Goal: Information Seeking & Learning: Check status

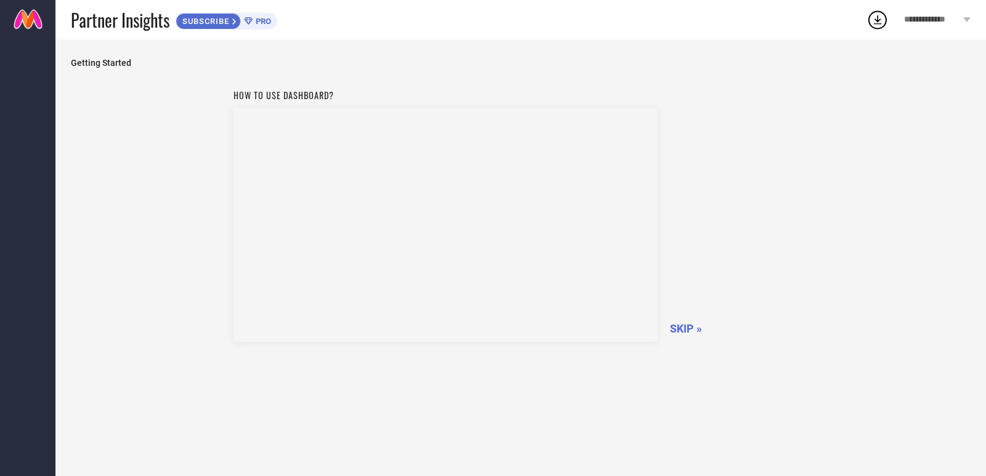
click at [683, 329] on span "SKIP »" at bounding box center [686, 328] width 32 height 13
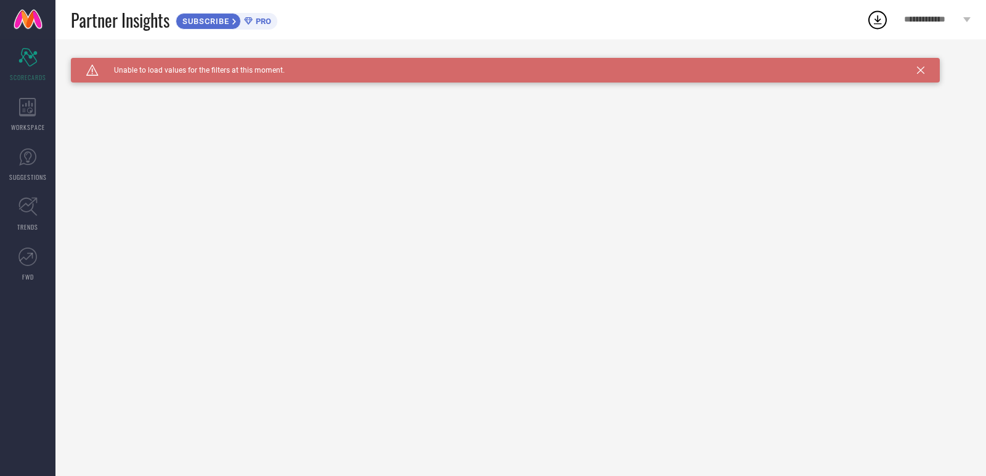
click at [927, 69] on div "Caution Created with Sketch. Unable to load values for the filters at this mome…" at bounding box center [505, 70] width 869 height 25
click at [924, 71] on div "Caution Created with Sketch. Unable to load values for the filters at this mome…" at bounding box center [505, 70] width 869 height 25
click at [922, 70] on icon at bounding box center [920, 70] width 7 height 7
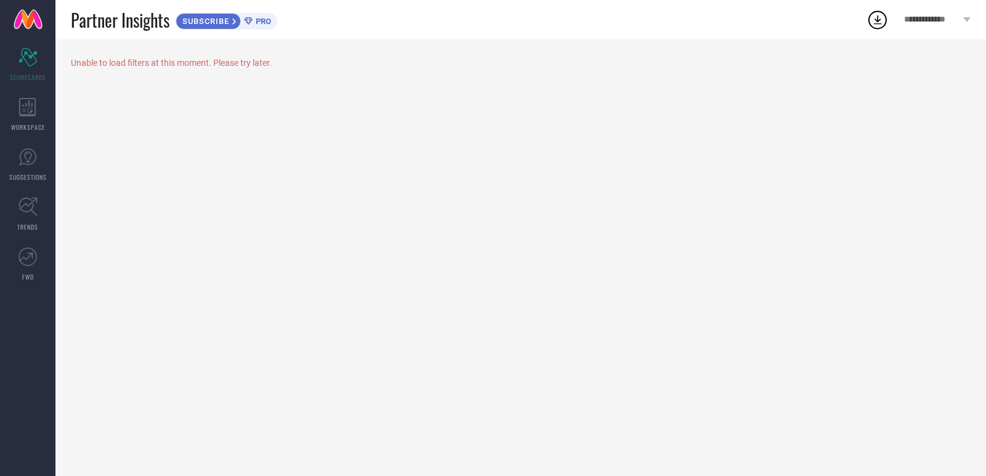
click at [872, 17] on icon at bounding box center [877, 20] width 22 height 22
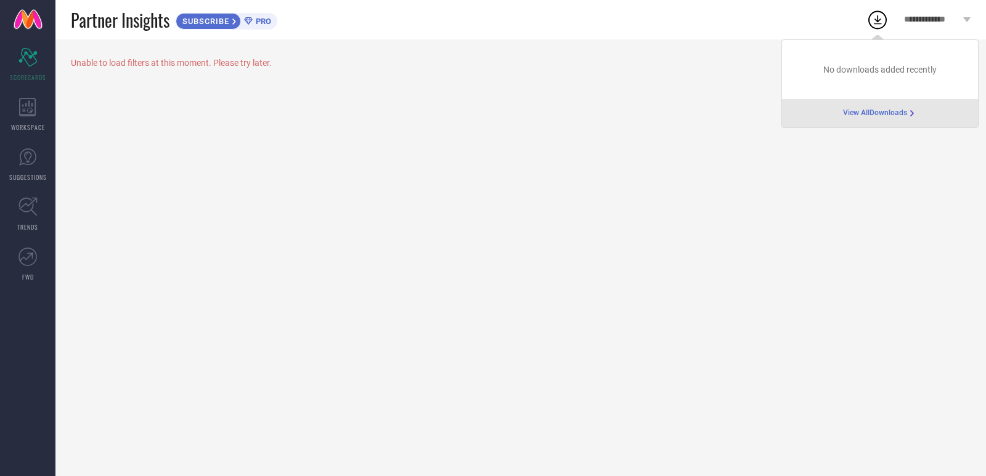
click at [234, 22] on icon at bounding box center [234, 21] width 5 height 7
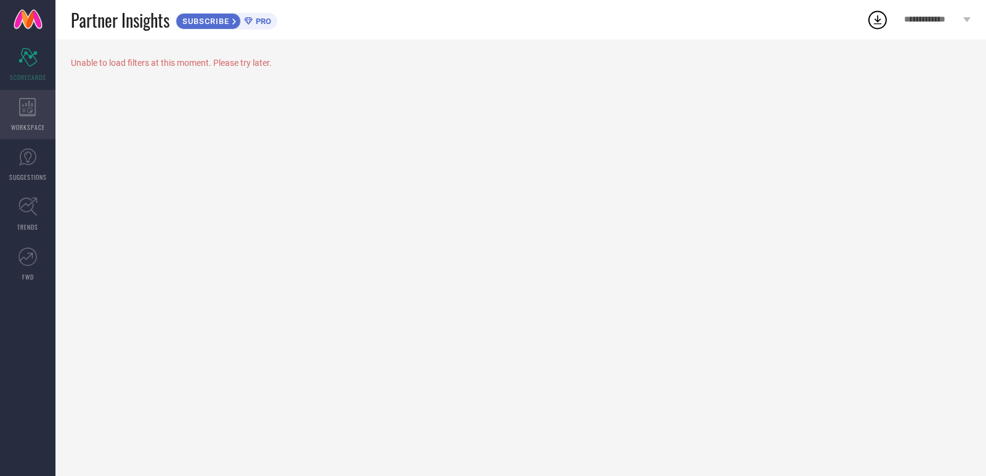
click at [31, 123] on span "WORKSPACE" at bounding box center [28, 127] width 34 height 9
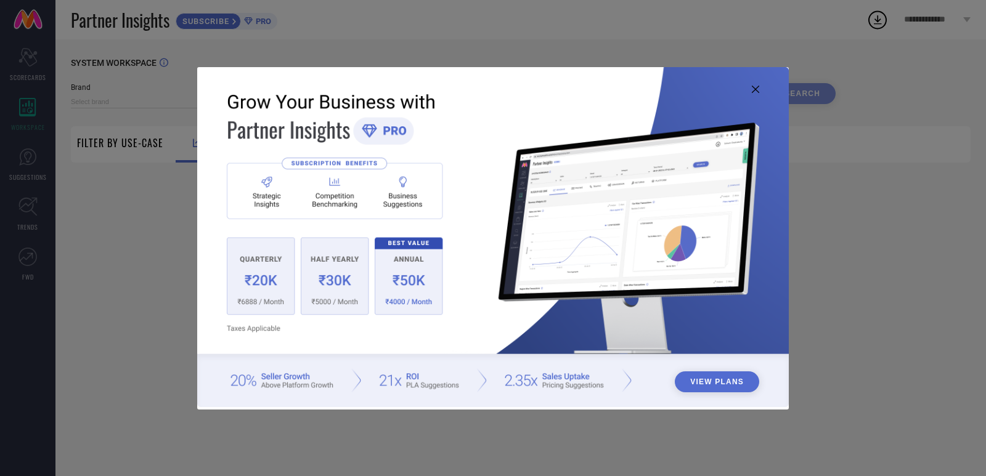
type input "1 STOP FASHION"
type input "All"
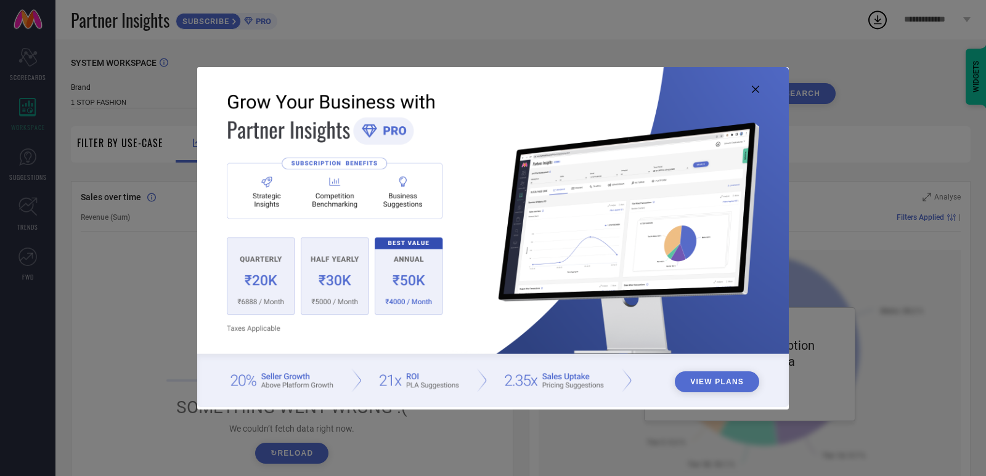
click at [39, 174] on div "View Plans" at bounding box center [493, 238] width 986 height 476
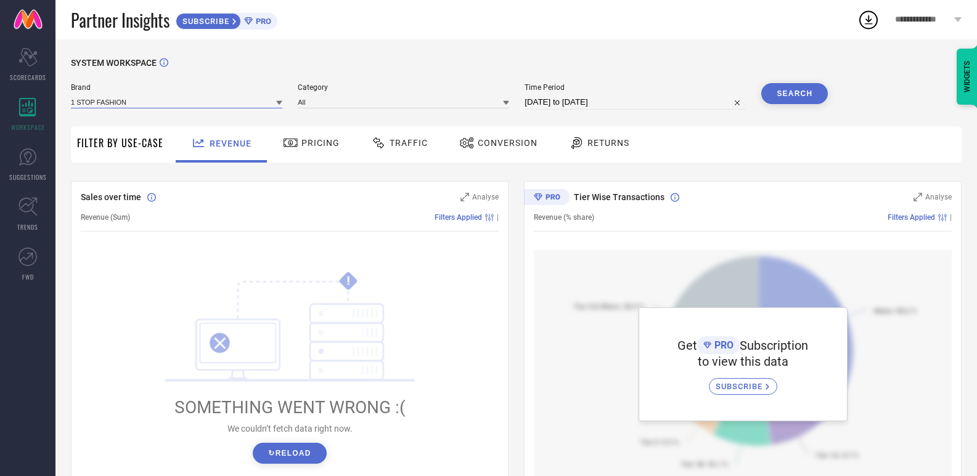
click at [270, 104] on input at bounding box center [176, 102] width 211 height 13
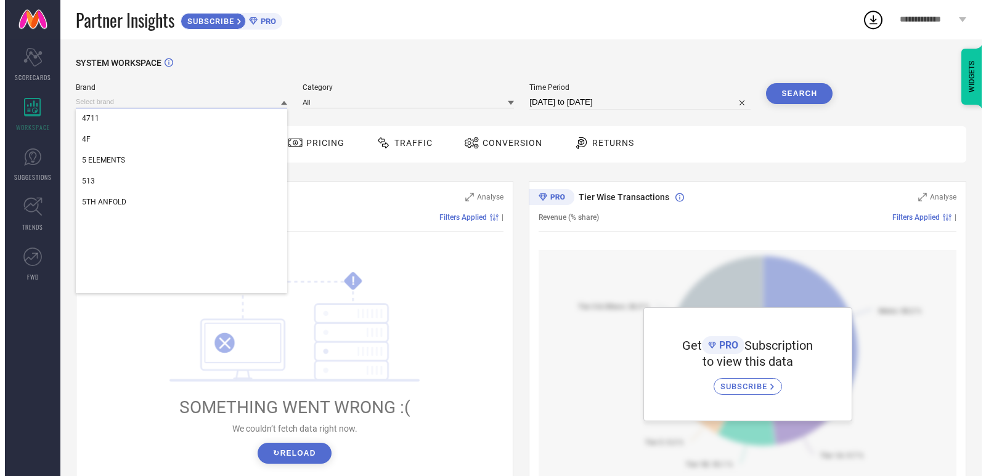
scroll to position [678, 0]
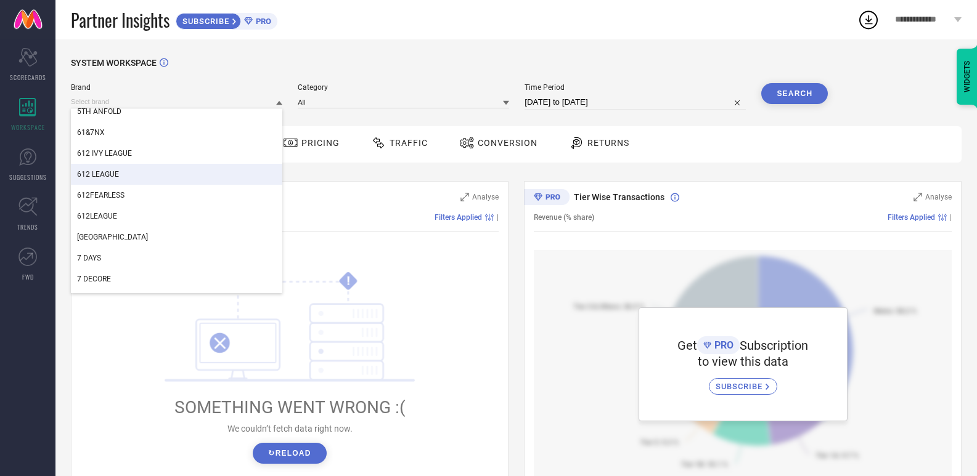
click at [227, 174] on div "612 LEAGUE" at bounding box center [176, 174] width 211 height 21
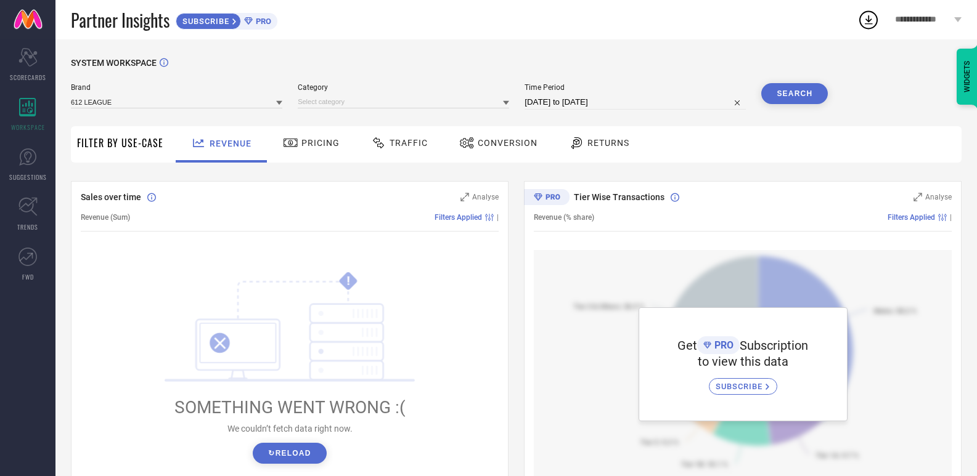
click at [317, 147] on span "Pricing" at bounding box center [320, 143] width 38 height 10
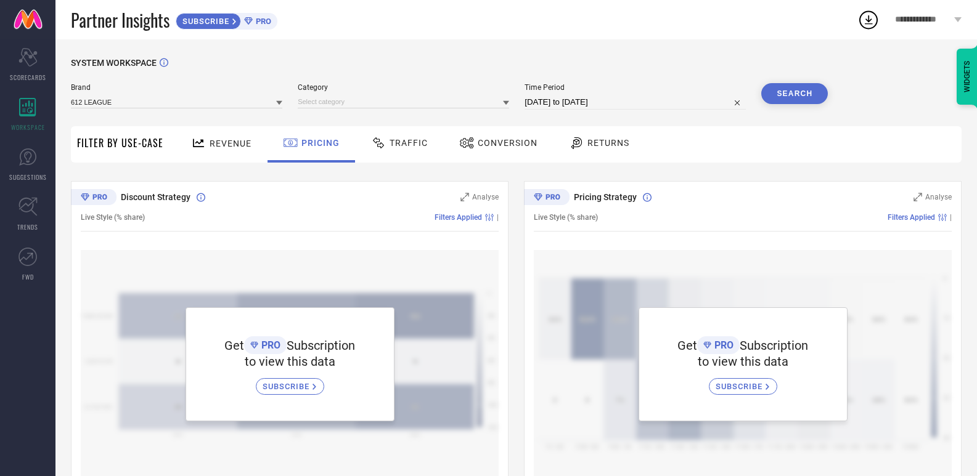
click at [414, 150] on div "Traffic" at bounding box center [399, 142] width 63 height 21
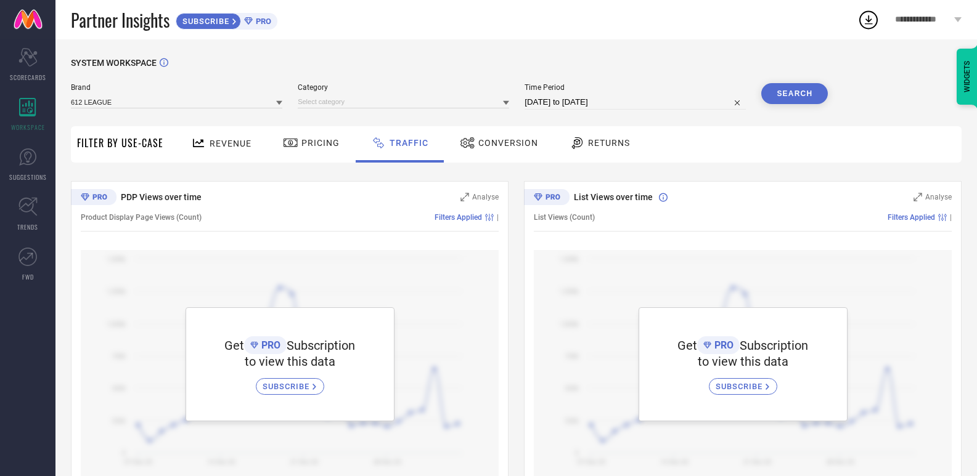
click at [502, 147] on span "Conversion" at bounding box center [508, 143] width 60 height 10
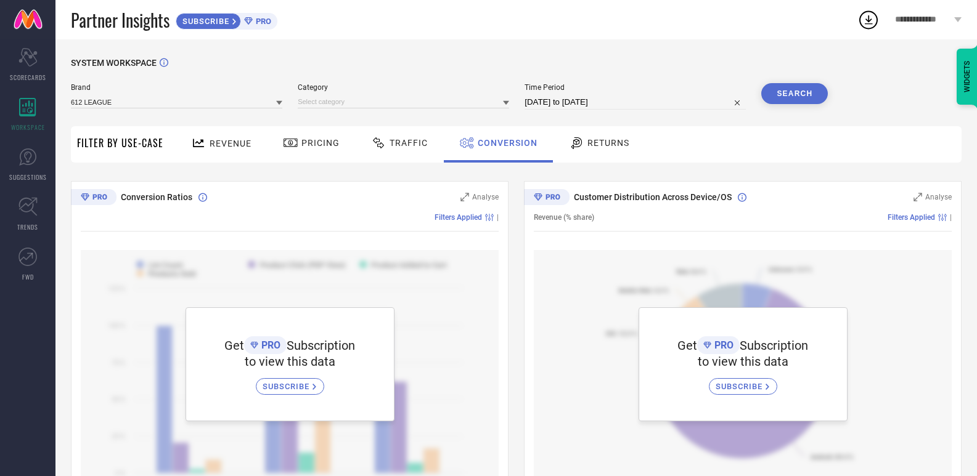
select select "6"
select select "2025"
select select "7"
select select "2025"
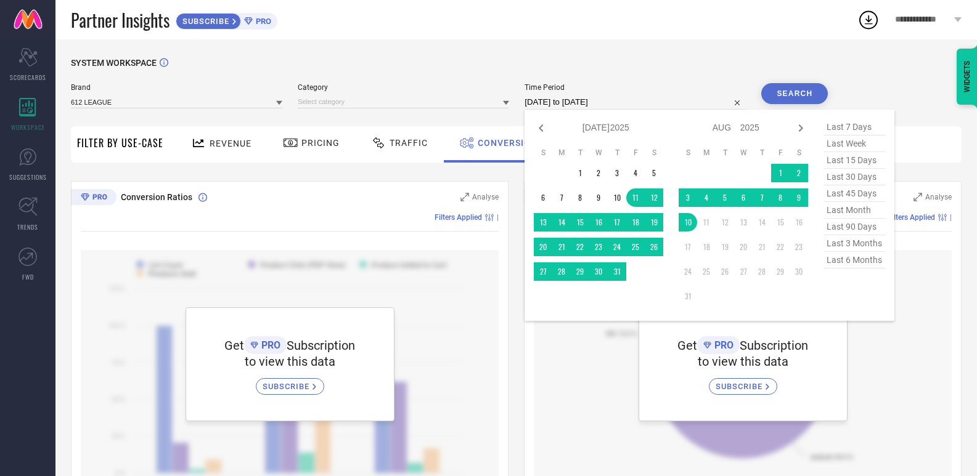
click at [643, 107] on input "[DATE] to [DATE]" at bounding box center [634, 102] width 221 height 15
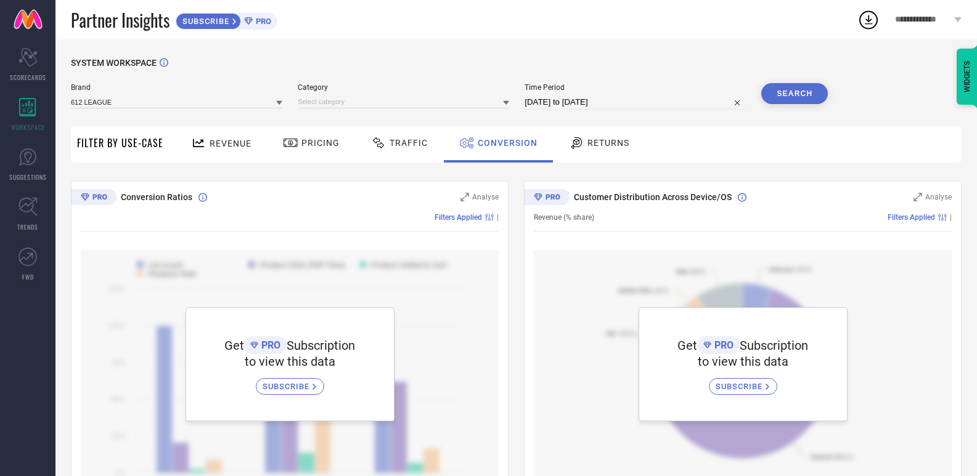
click at [810, 88] on button "Search" at bounding box center [794, 93] width 67 height 21
click at [811, 94] on div "Search" at bounding box center [794, 93] width 67 height 21
click at [36, 210] on icon at bounding box center [27, 206] width 19 height 19
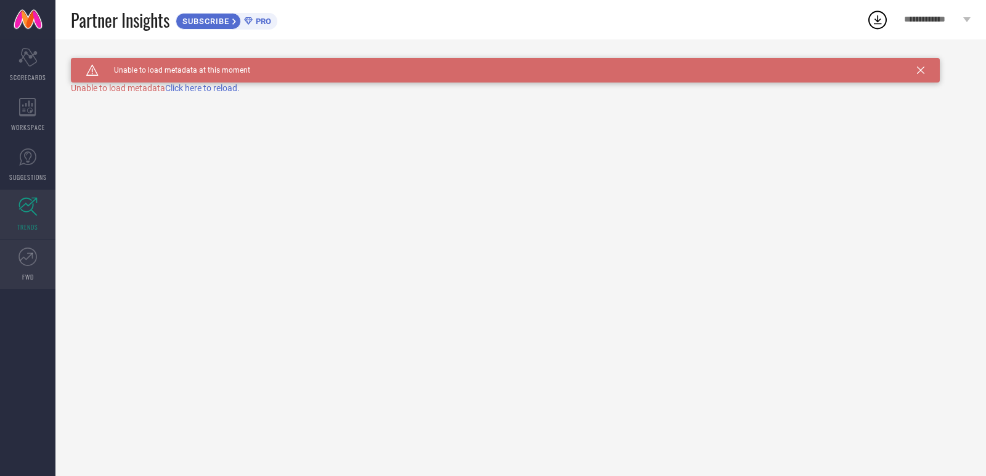
click at [33, 275] on span "FWD" at bounding box center [28, 276] width 12 height 9
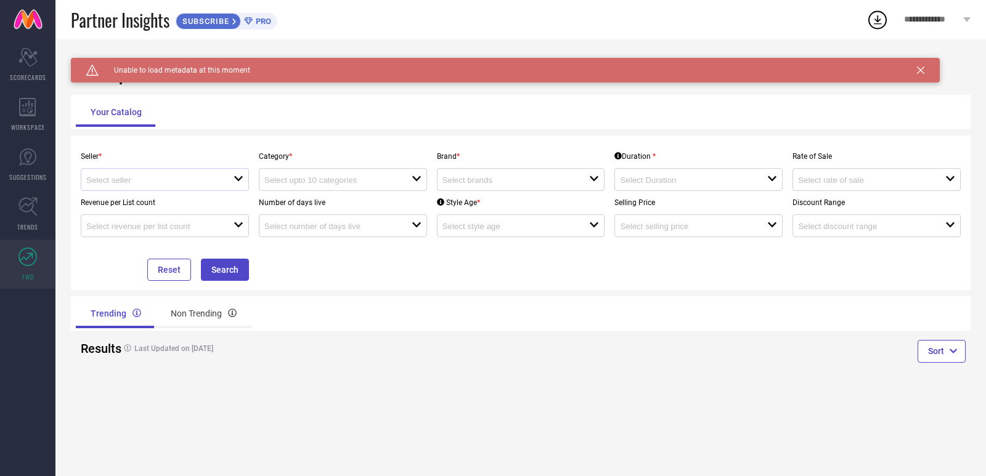
click at [222, 183] on div at bounding box center [159, 180] width 147 height 12
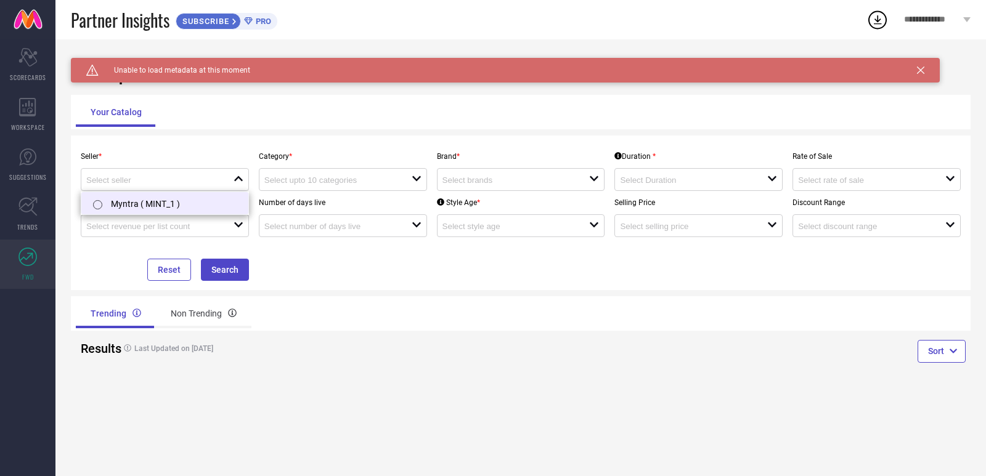
click at [178, 203] on li "Myntra ( MINT_1 )" at bounding box center [164, 203] width 167 height 22
type input "Myntra ( MINT_1 )"
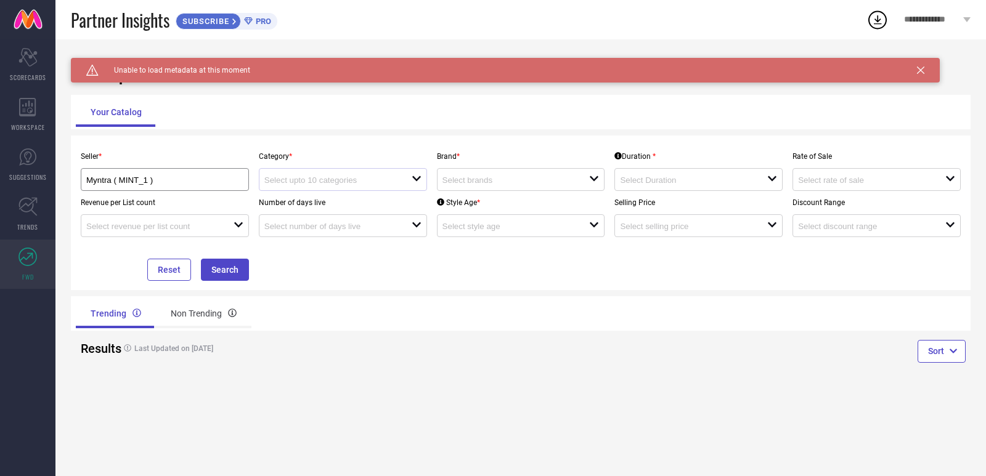
click at [385, 176] on div at bounding box center [337, 180] width 147 height 12
click at [363, 202] on div "No results found" at bounding box center [343, 202] width 168 height 21
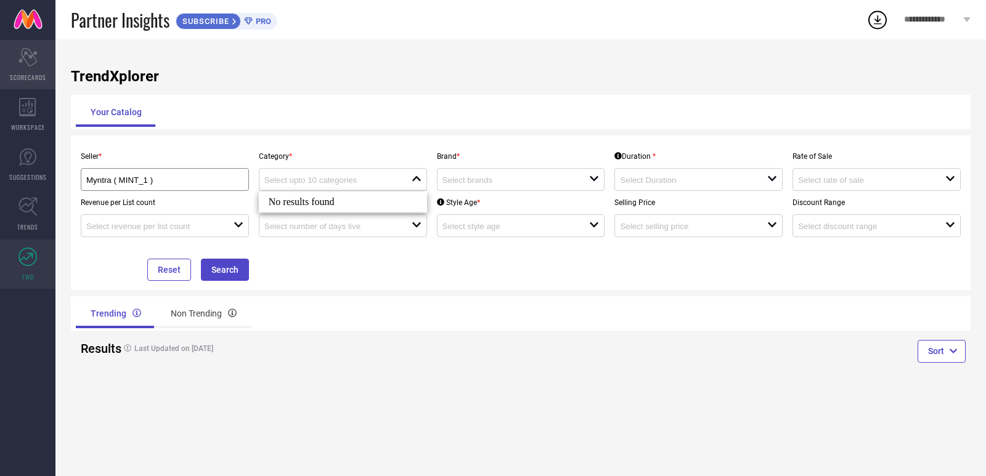
click at [35, 69] on div "Scorecard SCORECARDS" at bounding box center [27, 64] width 55 height 49
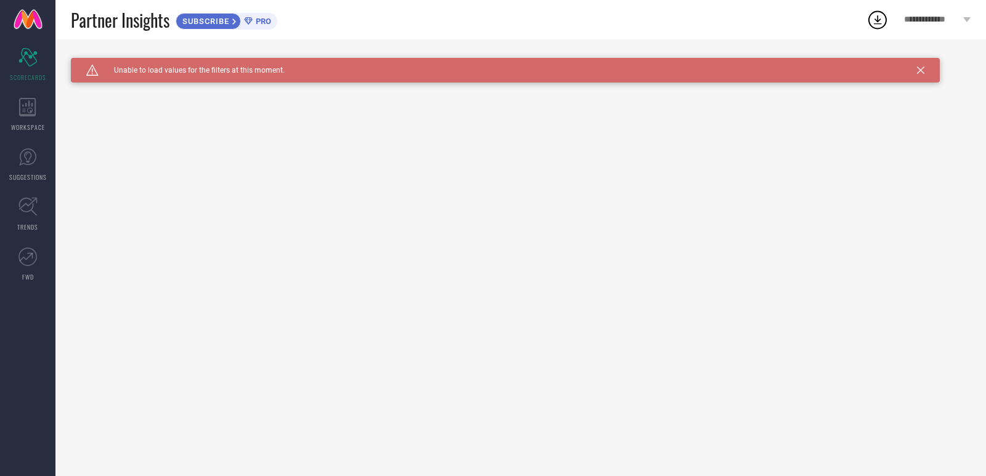
click at [259, 23] on span "PRO" at bounding box center [262, 21] width 18 height 9
